Goal: Task Accomplishment & Management: Use online tool/utility

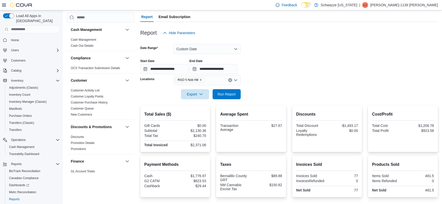
scroll to position [16, 0]
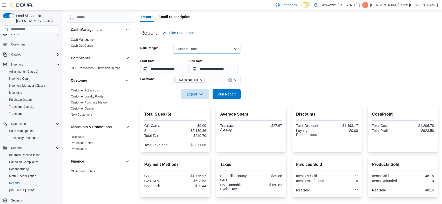
click at [199, 49] on button "Custom Date" at bounding box center [206, 49] width 67 height 10
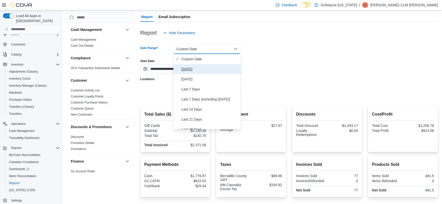
click at [199, 66] on span "[DATE]" at bounding box center [209, 69] width 57 height 6
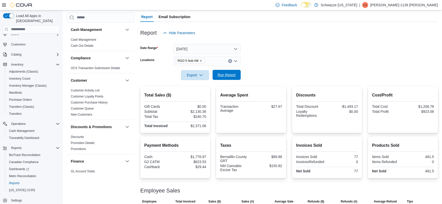
click at [236, 75] on span "Run Report" at bounding box center [226, 75] width 22 height 10
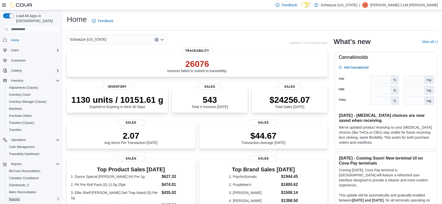
click at [14, 197] on span "Reports" at bounding box center [14, 199] width 11 height 4
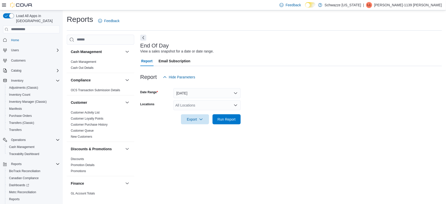
click at [194, 104] on div "All Locations" at bounding box center [206, 105] width 67 height 10
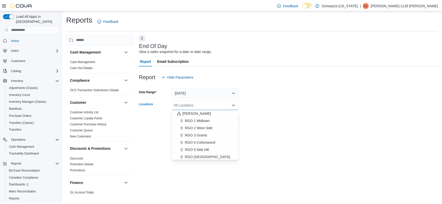
scroll to position [139, 0]
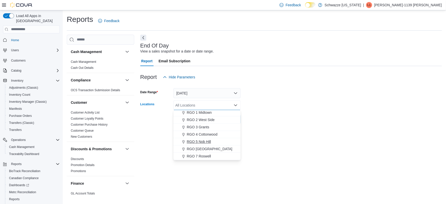
click at [202, 139] on span "RGO 5 Nob Hill" at bounding box center [199, 141] width 24 height 5
click at [256, 116] on form "Date Range [DATE] Locations RGO 5 [GEOGRAPHIC_DATA] Combo box. Selected. RGO 5 …" at bounding box center [290, 103] width 301 height 42
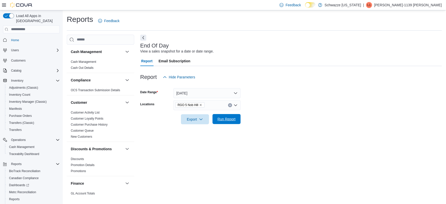
click at [231, 116] on span "Run Report" at bounding box center [226, 119] width 22 height 10
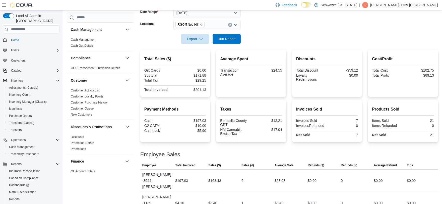
scroll to position [82, 0]
